Goal: Learn about a topic

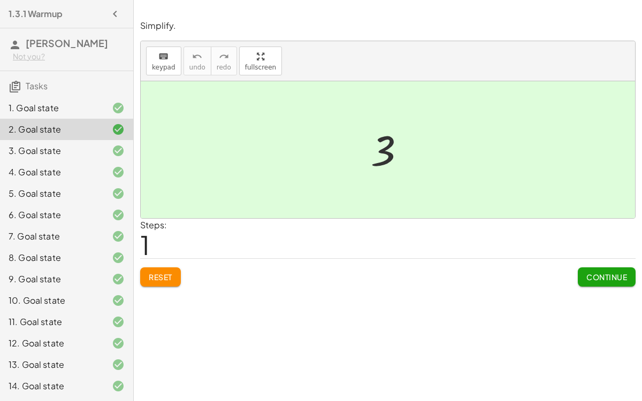
click at [98, 245] on div "7. Goal state" at bounding box center [66, 236] width 133 height 21
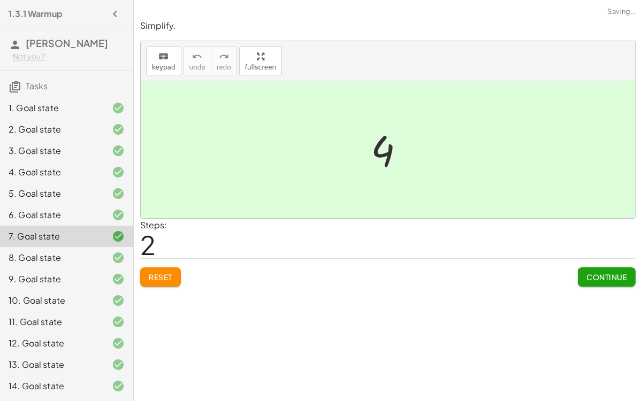
click at [99, 264] on div "8. Goal state" at bounding box center [66, 257] width 133 height 21
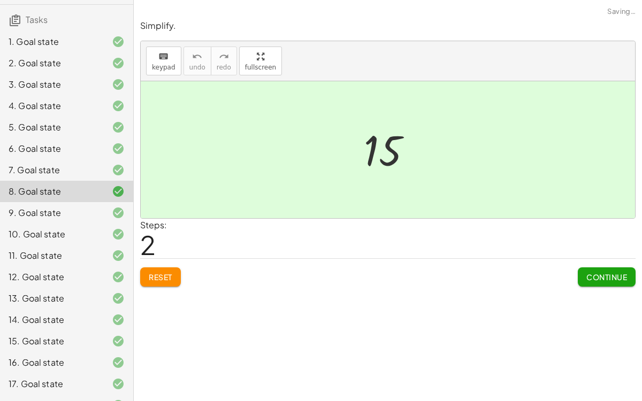
scroll to position [65, 0]
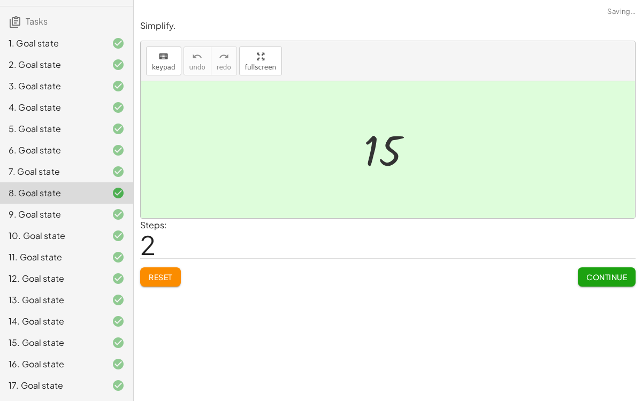
click at [97, 218] on div at bounding box center [110, 214] width 30 height 13
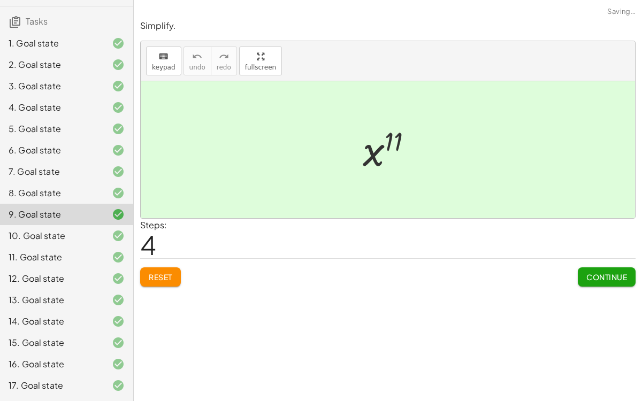
click at [112, 225] on div "10. Goal state" at bounding box center [66, 235] width 133 height 21
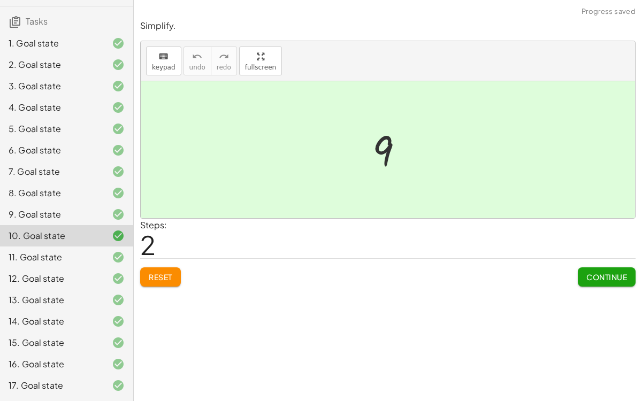
click at [109, 216] on div at bounding box center [110, 214] width 30 height 13
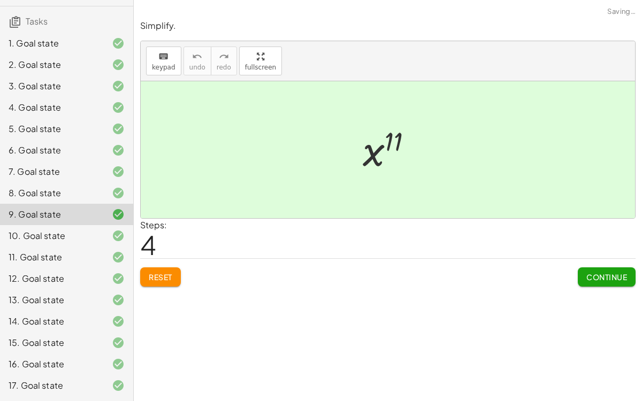
click at [106, 270] on div "12. Goal state" at bounding box center [66, 278] width 133 height 21
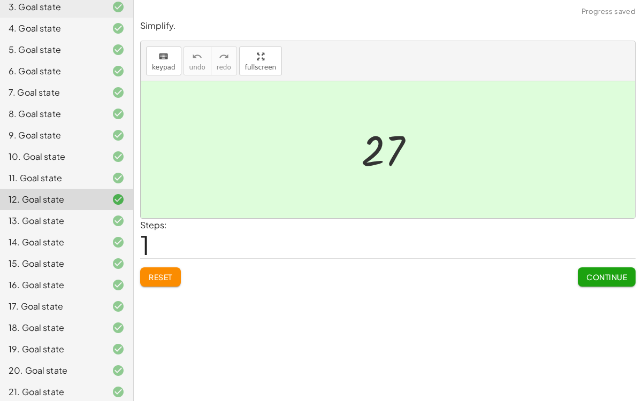
click at [106, 270] on div "15. Goal state" at bounding box center [66, 263] width 133 height 21
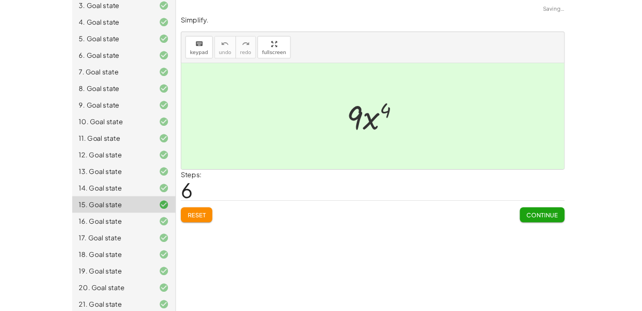
scroll to position [149, 0]
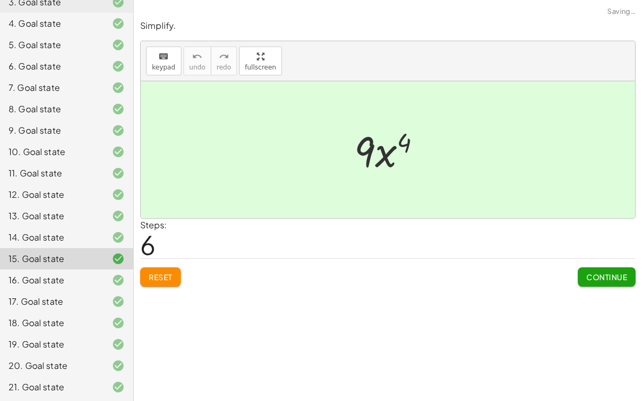
click at [108, 283] on div at bounding box center [110, 280] width 30 height 13
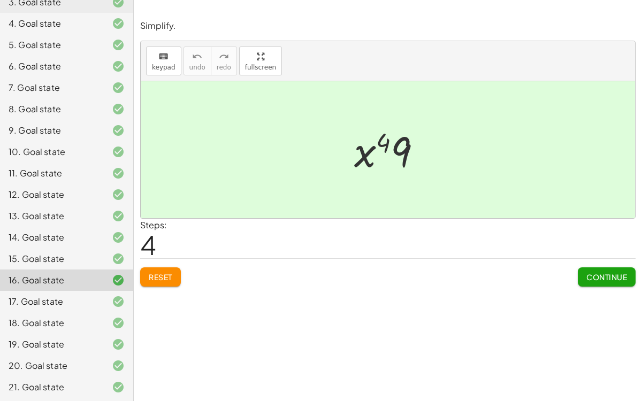
click at [149, 277] on span "Reset" at bounding box center [161, 277] width 24 height 10
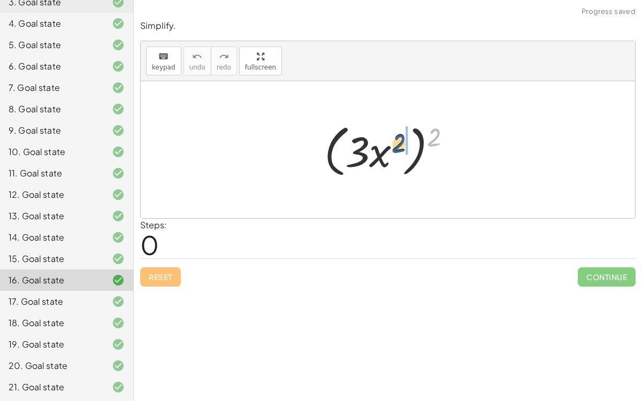
drag, startPoint x: 436, startPoint y: 137, endPoint x: 402, endPoint y: 144, distance: 35.4
click at [402, 144] on div at bounding box center [392, 150] width 147 height 62
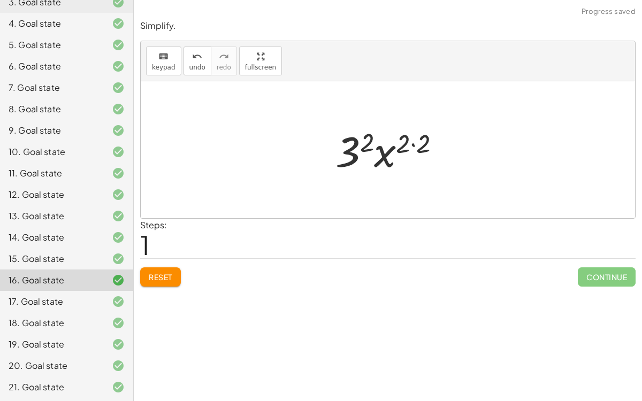
click at [411, 144] on div at bounding box center [392, 149] width 124 height 55
drag, startPoint x: 411, startPoint y: 140, endPoint x: 373, endPoint y: 143, distance: 38.2
click at [373, 143] on div at bounding box center [392, 149] width 104 height 55
drag, startPoint x: 415, startPoint y: 139, endPoint x: 374, endPoint y: 139, distance: 40.1
click at [374, 139] on div at bounding box center [392, 149] width 104 height 55
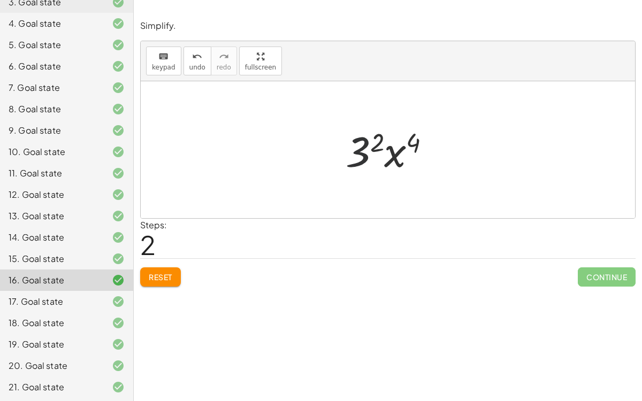
click at [361, 151] on div at bounding box center [392, 149] width 104 height 55
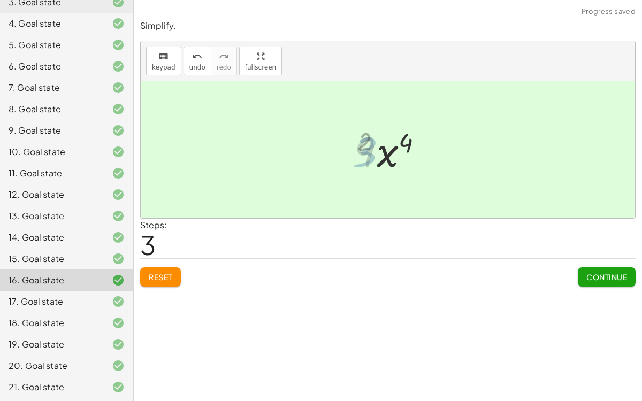
click at [363, 150] on div at bounding box center [392, 149] width 87 height 55
click at [588, 272] on span "Continue" at bounding box center [606, 277] width 41 height 10
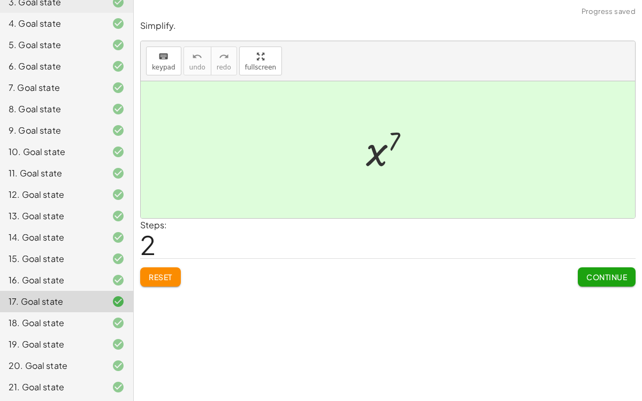
click at [183, 272] on div "Reset Continue" at bounding box center [387, 272] width 495 height 28
click at [176, 274] on button "Reset" at bounding box center [160, 276] width 41 height 19
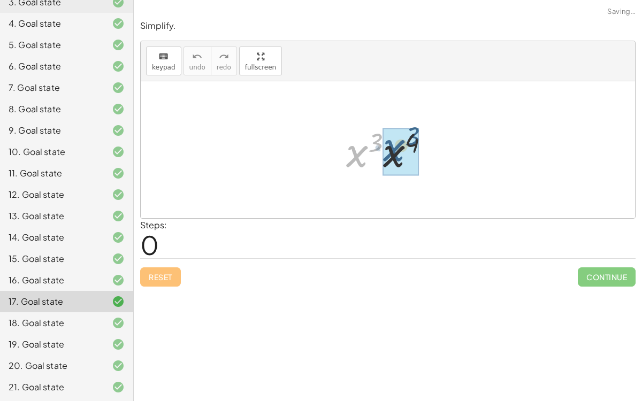
drag, startPoint x: 362, startPoint y: 150, endPoint x: 400, endPoint y: 143, distance: 39.0
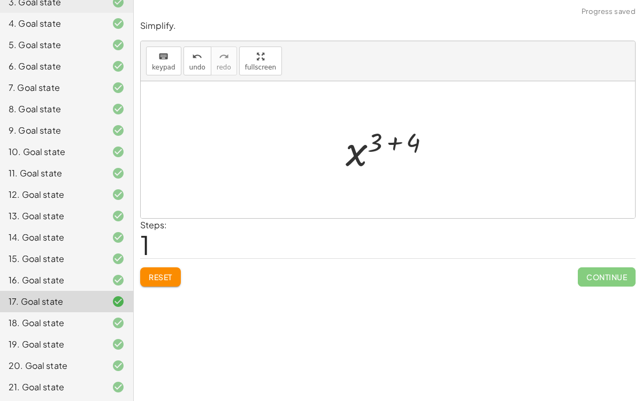
click at [395, 145] on div at bounding box center [392, 150] width 104 height 53
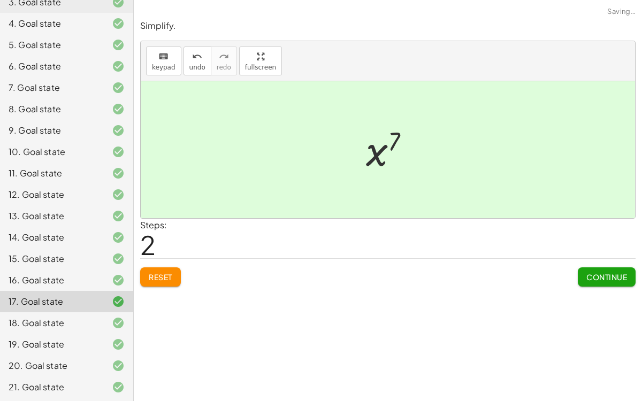
click at [586, 279] on span "Continue" at bounding box center [606, 277] width 41 height 10
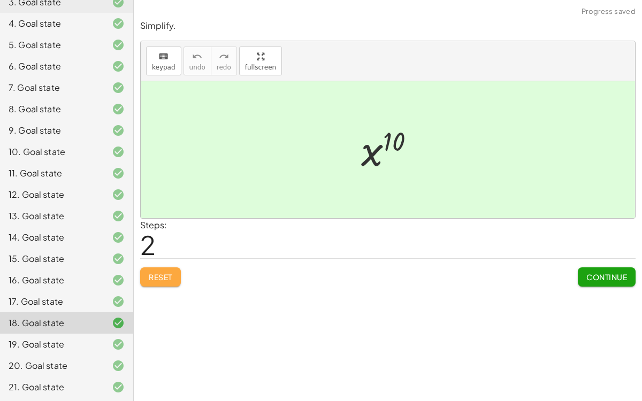
click at [171, 280] on span "Reset" at bounding box center [161, 277] width 24 height 10
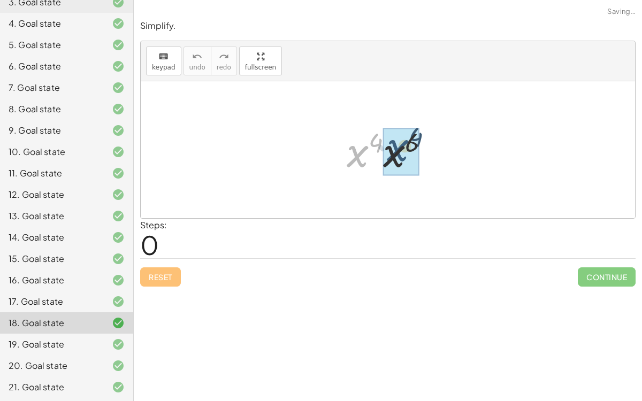
drag, startPoint x: 355, startPoint y: 157, endPoint x: 397, endPoint y: 151, distance: 42.7
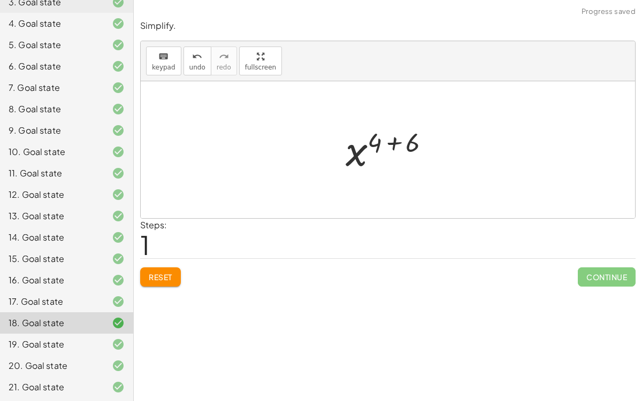
click at [398, 142] on div at bounding box center [392, 150] width 104 height 53
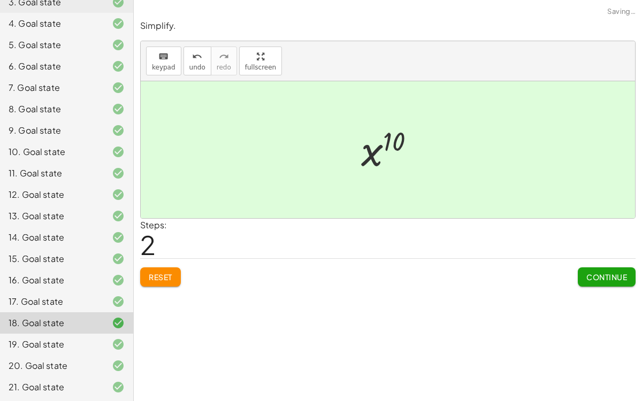
click at [587, 272] on span "Continue" at bounding box center [606, 277] width 41 height 10
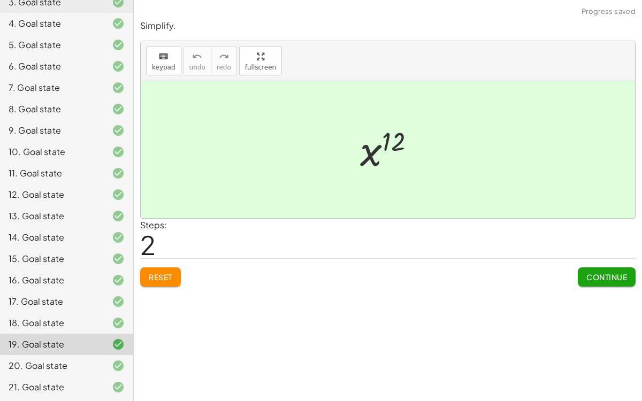
click at [590, 269] on button "Continue" at bounding box center [607, 276] width 58 height 19
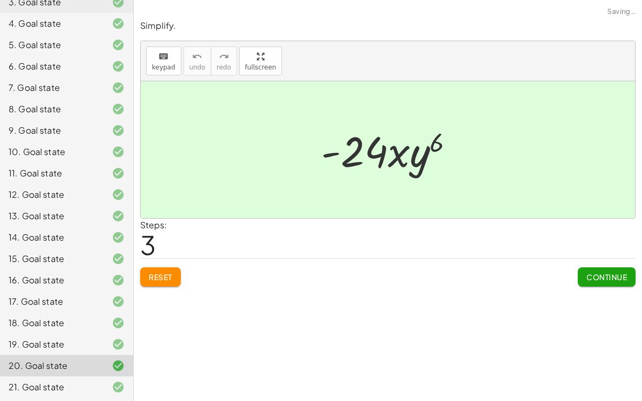
click at [161, 275] on span "Reset" at bounding box center [161, 277] width 24 height 10
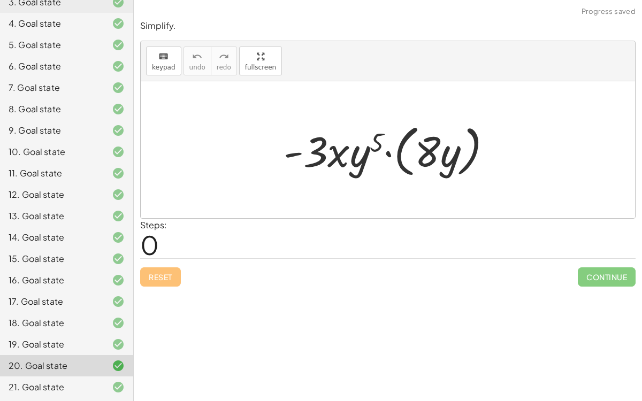
click at [389, 154] on div at bounding box center [392, 150] width 228 height 62
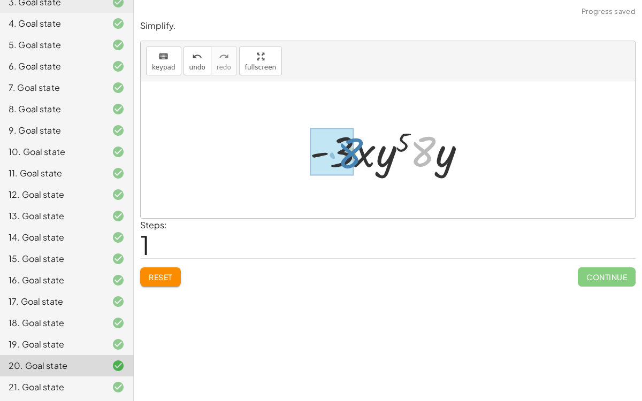
drag, startPoint x: 425, startPoint y: 150, endPoint x: 352, endPoint y: 152, distance: 72.8
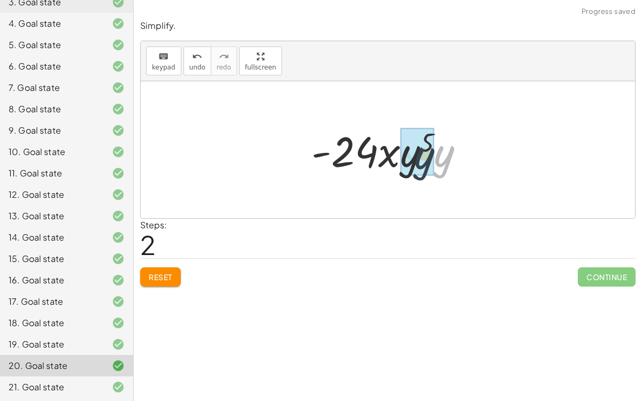
drag, startPoint x: 444, startPoint y: 153, endPoint x: 415, endPoint y: 153, distance: 29.4
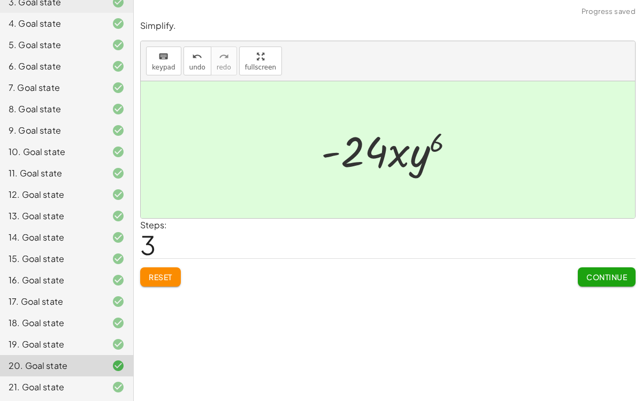
click at [596, 270] on button "Continue" at bounding box center [607, 276] width 58 height 19
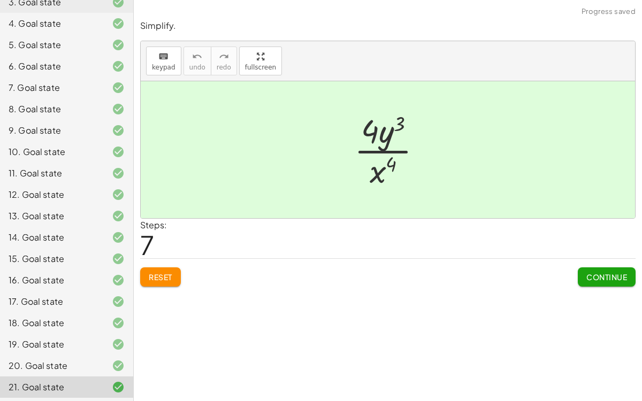
click at [588, 277] on span "Continue" at bounding box center [606, 277] width 41 height 10
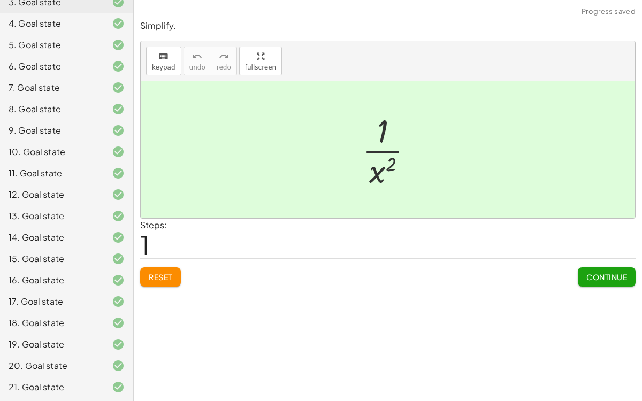
click at [626, 282] on button "Continue" at bounding box center [607, 276] width 58 height 19
